Goal: Task Accomplishment & Management: Manage account settings

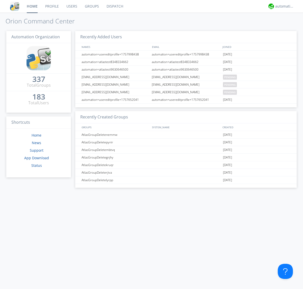
click at [71, 6] on link "Users" at bounding box center [72, 6] width 18 height 13
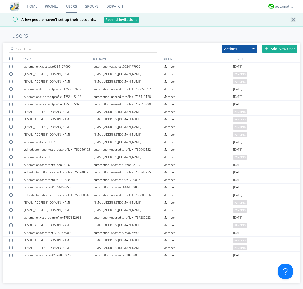
click at [280, 49] on div "Add New User" at bounding box center [279, 49] width 35 height 8
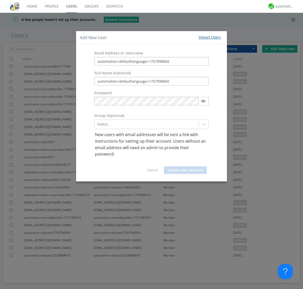
type input "automation+defaultlanguage+1757998860"
click at [185, 170] on button "Create User Account" at bounding box center [185, 171] width 43 height 8
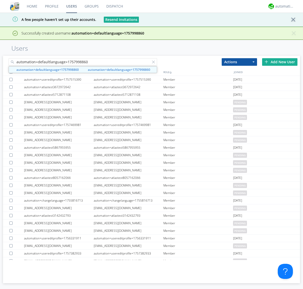
type input "automation+defaultlanguage+1757998860"
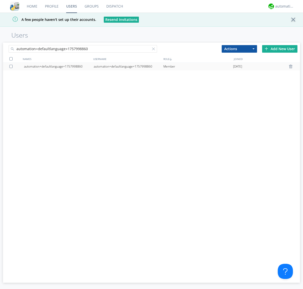
click at [128, 66] on div "automation+defaultlanguage+1757998860" at bounding box center [129, 67] width 70 height 8
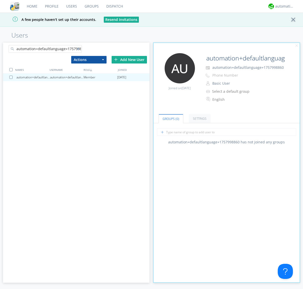
click at [79, 50] on div at bounding box center [79, 49] width 5 height 5
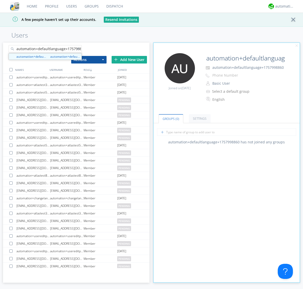
scroll to position [0, 5]
type input "automation+defaultlanguage+1757998860"
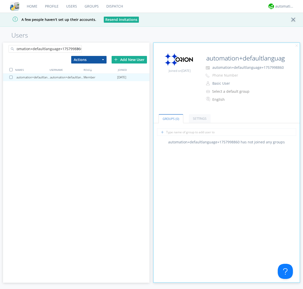
click at [12, 77] on div at bounding box center [11, 77] width 5 height 3
click at [89, 60] on button "Actions" at bounding box center [88, 60] width 35 height 8
click at [0, 0] on link "Delete User" at bounding box center [0, 0] width 0 height 0
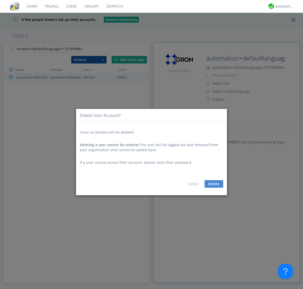
click at [214, 184] on button "Delete" at bounding box center [213, 184] width 19 height 8
